Goal: Navigation & Orientation: Find specific page/section

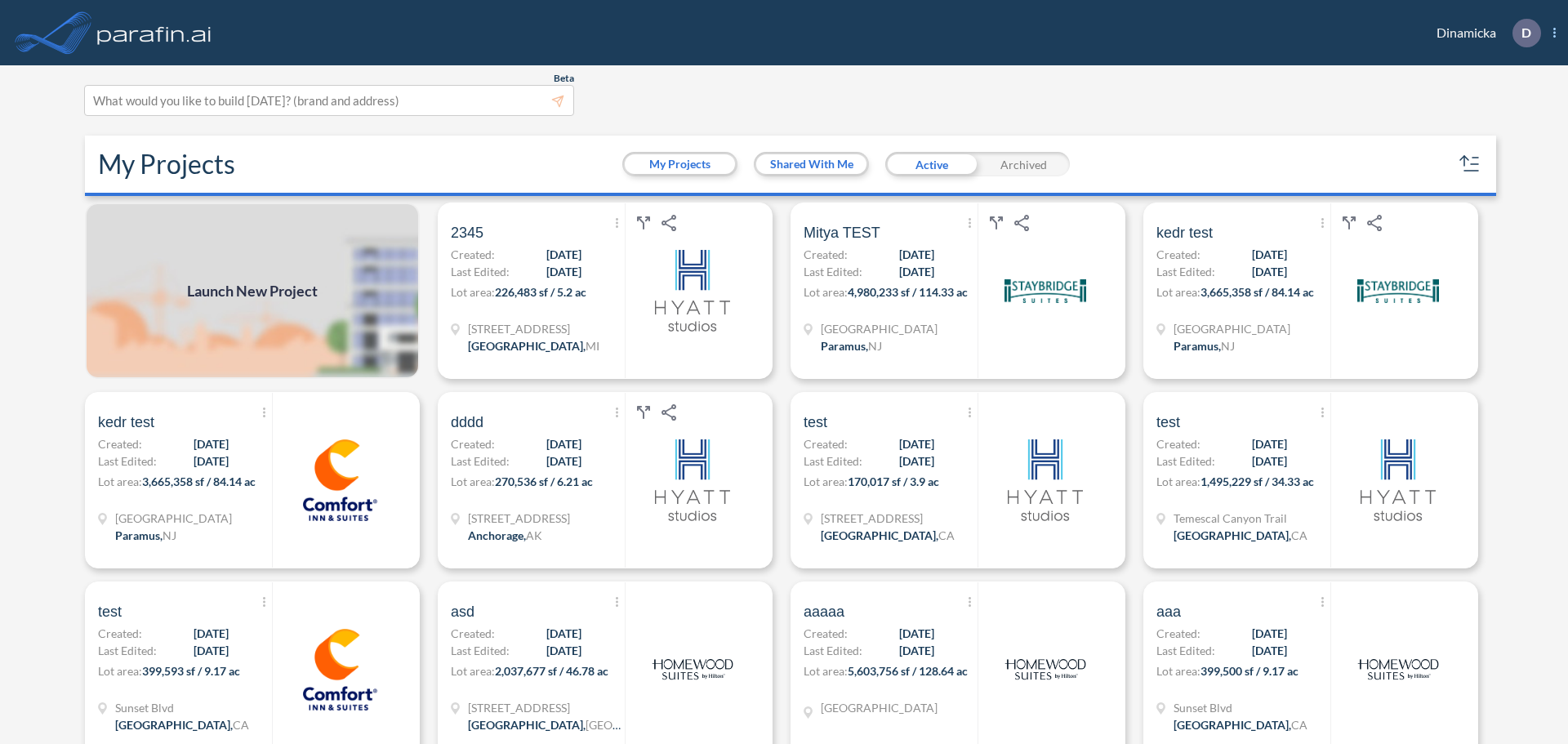
click at [1552, 37] on span "D Show More Created with sketchtool. exit-to-app-button Created with Sketch. Lo…" at bounding box center [1526, 33] width 59 height 29
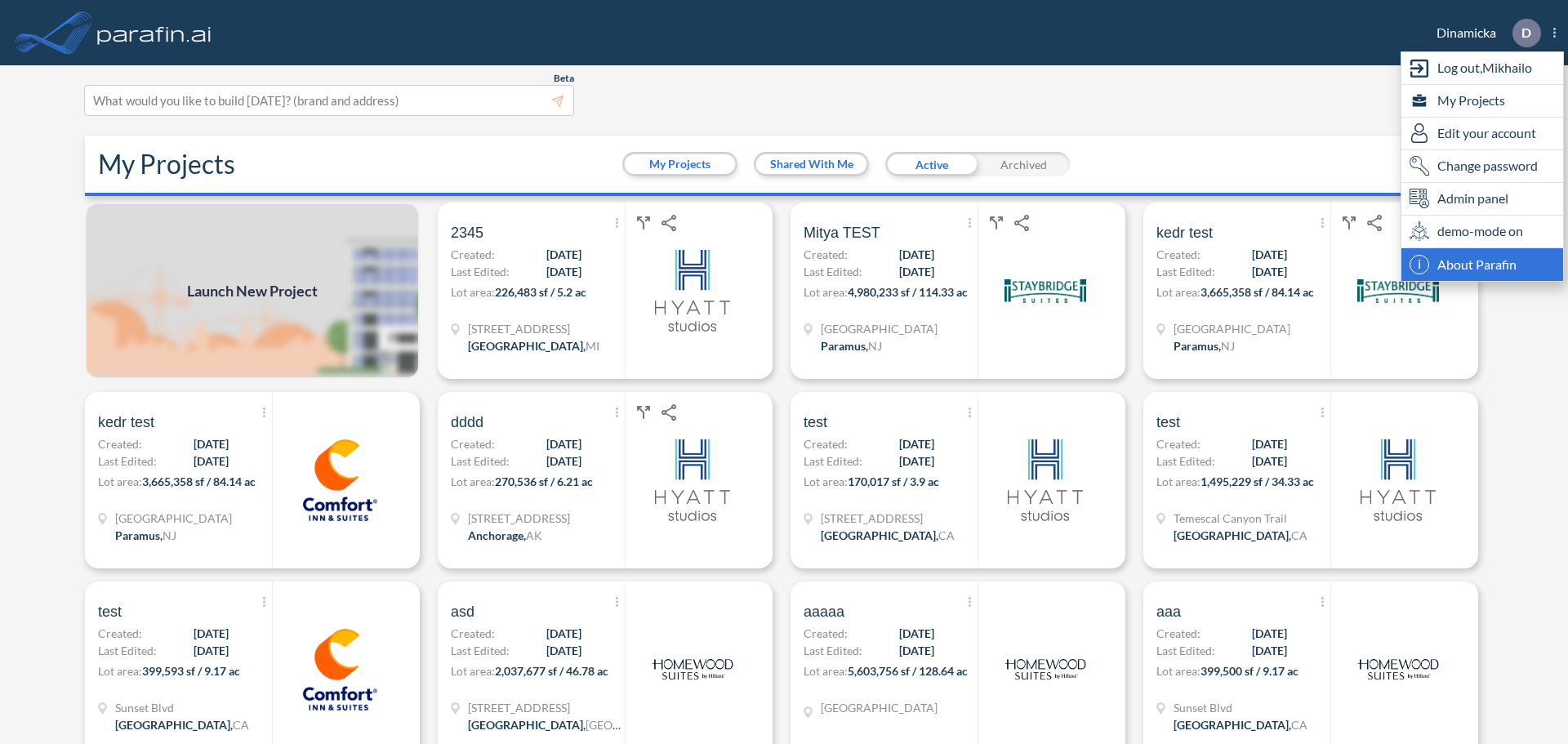
click at [1477, 256] on span "About Parafin" at bounding box center [1476, 264] width 79 height 19
